Goal: Task Accomplishment & Management: Manage account settings

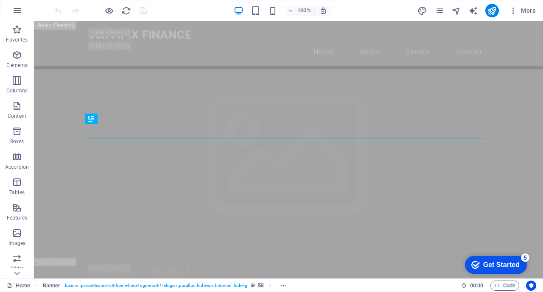
drag, startPoint x: 539, startPoint y: 31, endPoint x: 216, endPoint y: 32, distance: 322.8
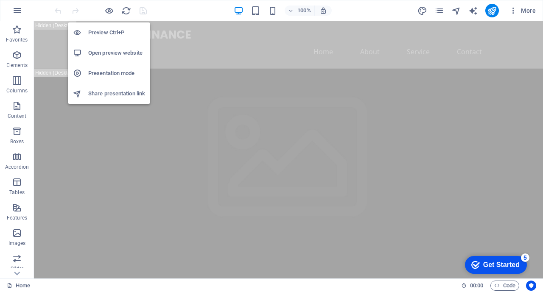
drag, startPoint x: 104, startPoint y: 51, endPoint x: 96, endPoint y: 54, distance: 8.2
drag, startPoint x: 96, startPoint y: 54, endPoint x: 171, endPoint y: 6, distance: 89.1
click at [171, 6] on div "100% More" at bounding box center [296, 11] width 486 height 14
click at [107, 52] on h6 "Open preview website" at bounding box center [116, 53] width 57 height 10
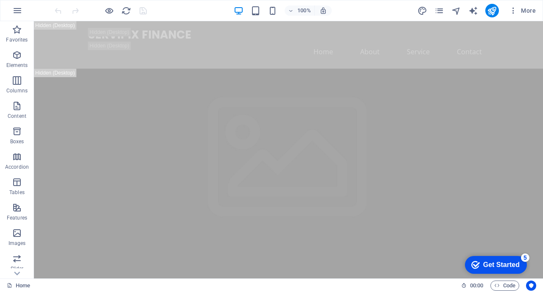
drag, startPoint x: 503, startPoint y: 264, endPoint x: 759, endPoint y: 391, distance: 285.7
click at [503, 264] on div "Get Started" at bounding box center [501, 265] width 36 height 8
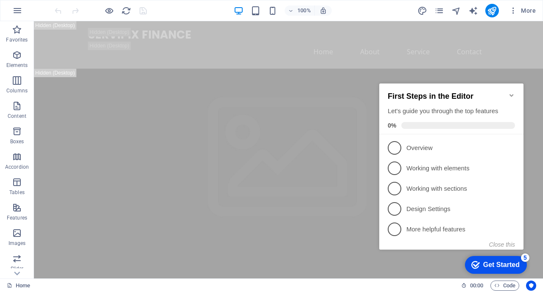
click at [490, 264] on div "Get Started" at bounding box center [501, 265] width 36 height 8
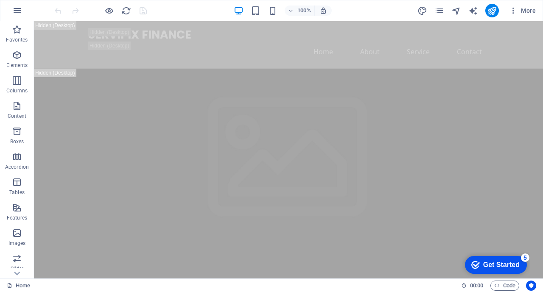
drag, startPoint x: 572, startPoint y: 443, endPoint x: 490, endPoint y: 263, distance: 198.0
click at [490, 263] on div "Get Started" at bounding box center [501, 265] width 36 height 8
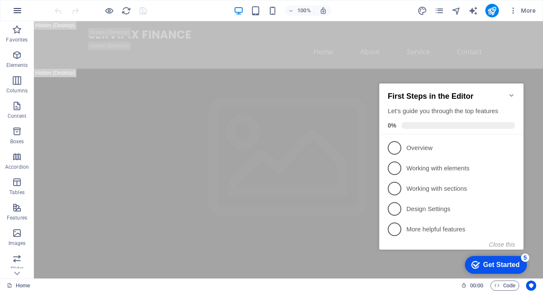
click at [17, 11] on icon "button" at bounding box center [17, 11] width 10 height 10
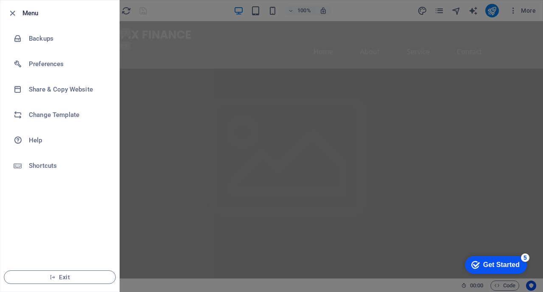
click at [531, 11] on div at bounding box center [271, 146] width 543 height 292
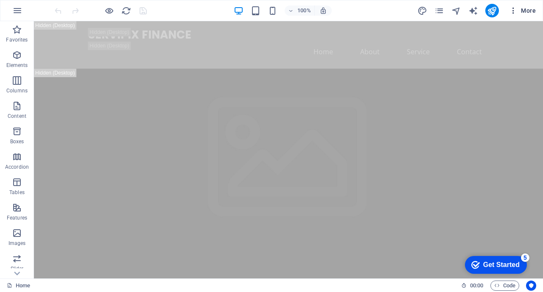
click at [531, 13] on span "More" at bounding box center [522, 10] width 27 height 8
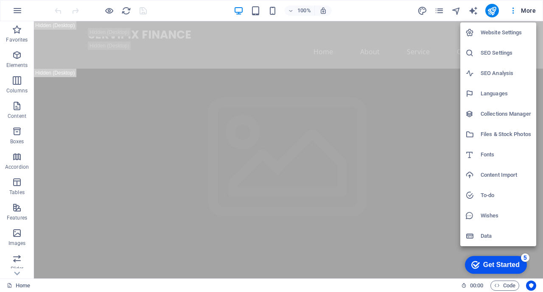
click at [322, 13] on div at bounding box center [271, 146] width 543 height 292
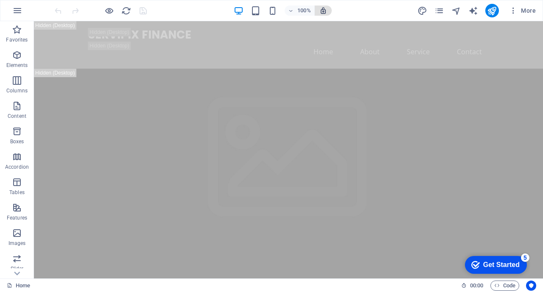
click at [324, 14] on button "button" at bounding box center [323, 11] width 17 height 10
drag, startPoint x: 22, startPoint y: 284, endPoint x: 55, endPoint y: 291, distance: 33.7
click at [55, 291] on div "Home" at bounding box center [231, 286] width 448 height 10
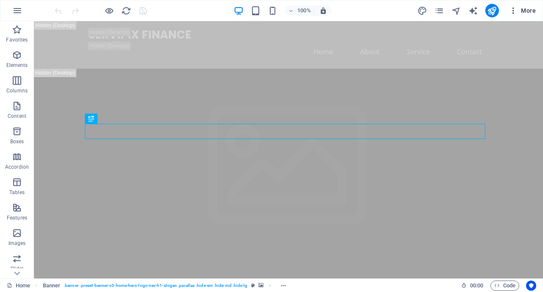
click at [512, 13] on icon "button" at bounding box center [513, 10] width 8 height 8
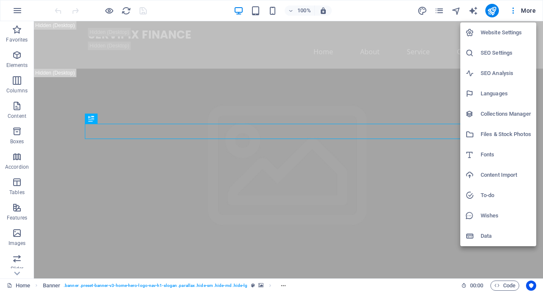
click at [527, 10] on div at bounding box center [271, 146] width 543 height 292
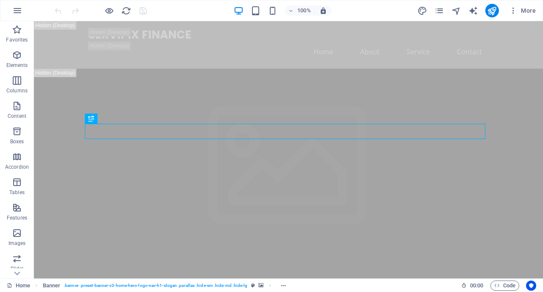
click at [529, 11] on div "Website Settings SEO Settings SEO Analysis Languages Collections Manager Files …" at bounding box center [271, 148] width 543 height 287
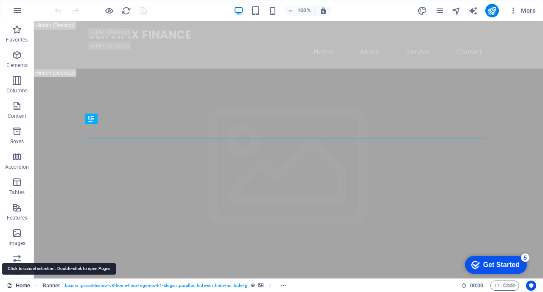
click at [25, 288] on link "Home" at bounding box center [18, 286] width 23 height 10
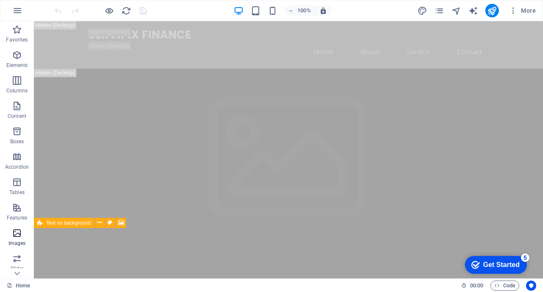
click at [16, 236] on icon "button" at bounding box center [17, 233] width 10 height 10
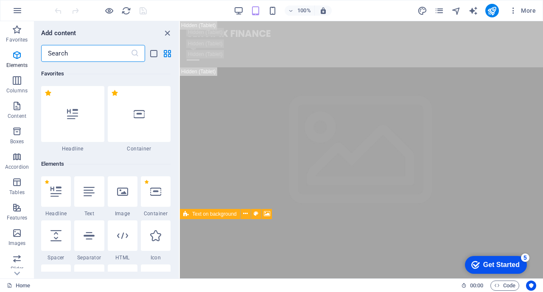
scroll to position [4302, 0]
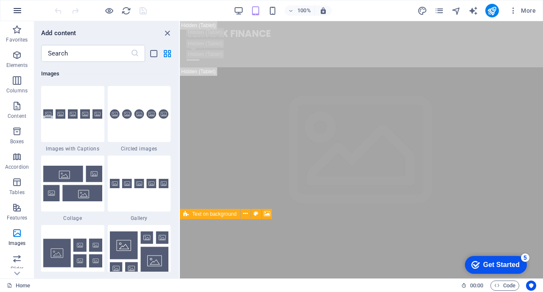
click at [20, 9] on icon "button" at bounding box center [17, 11] width 10 height 10
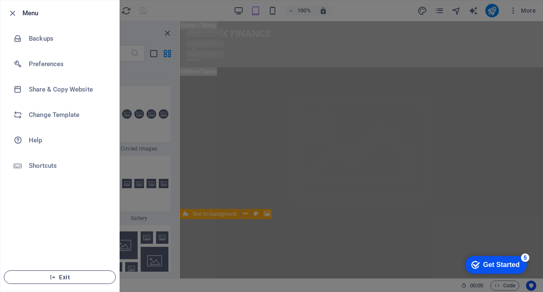
click at [59, 276] on span "Exit" at bounding box center [60, 277] width 98 height 7
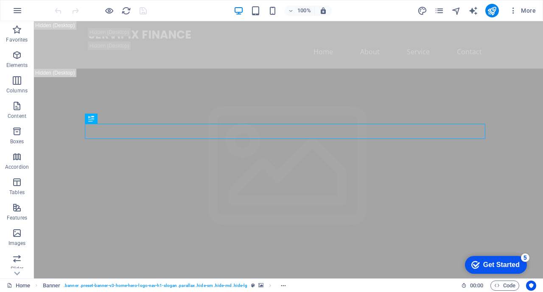
click at [283, 286] on ol "Banner . banner .preset-banner-v3-home-hero-logo-nav-h1-slogan .parallax .hide-…" at bounding box center [166, 286] width 247 height 10
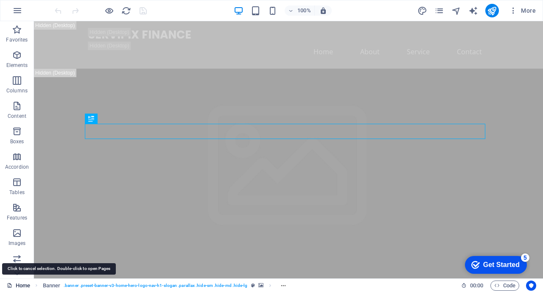
click at [23, 287] on link "Home" at bounding box center [18, 286] width 23 height 10
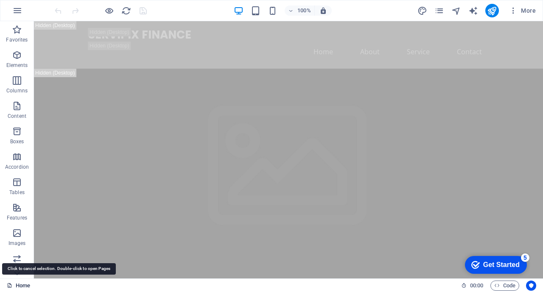
click at [23, 287] on link "Home" at bounding box center [18, 286] width 23 height 10
click at [8, 285] on icon at bounding box center [10, 286] width 6 height 6
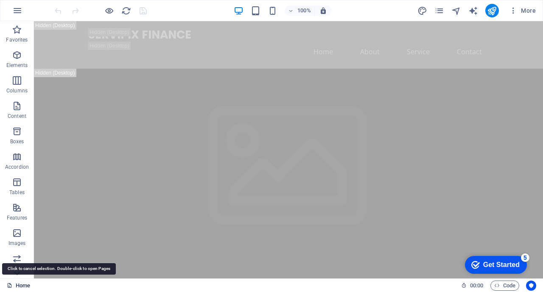
click at [8, 285] on icon at bounding box center [10, 286] width 6 height 6
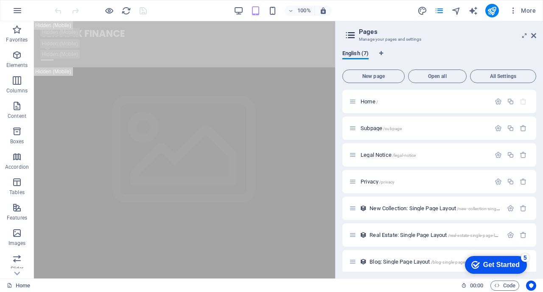
drag, startPoint x: 537, startPoint y: 143, endPoint x: 535, endPoint y: 159, distance: 16.2
click at [536, 159] on div "English (7) New page Open all All Settings Home / Subpage /subpage Legal Notice…" at bounding box center [439, 160] width 207 height 235
click at [529, 9] on span "More" at bounding box center [522, 10] width 27 height 8
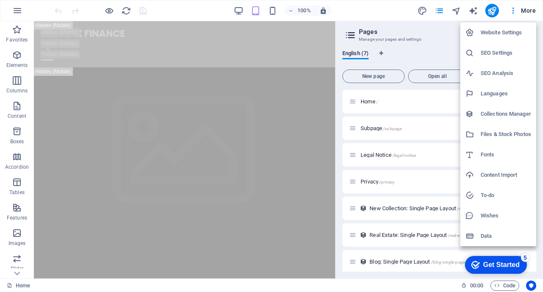
click at [443, 43] on div at bounding box center [271, 146] width 543 height 292
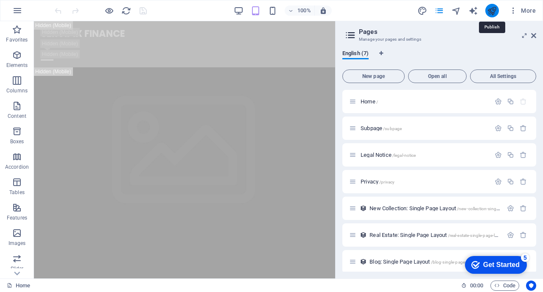
click at [495, 11] on icon "publish" at bounding box center [492, 11] width 10 height 10
